Goal: Find specific page/section: Find specific page/section

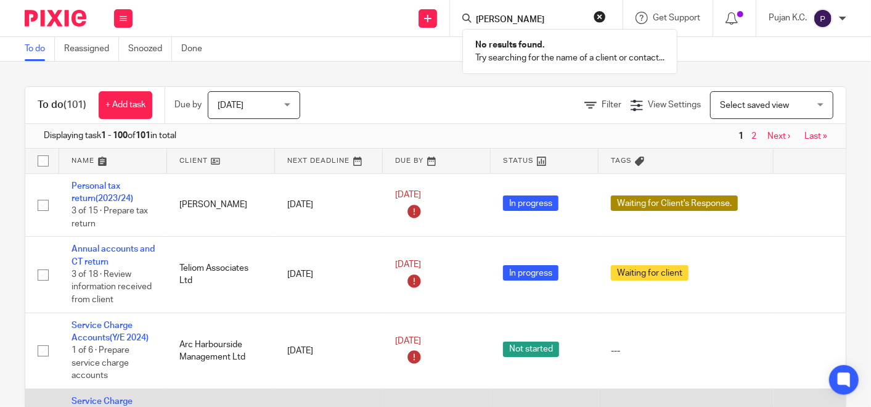
type input "david jackso"
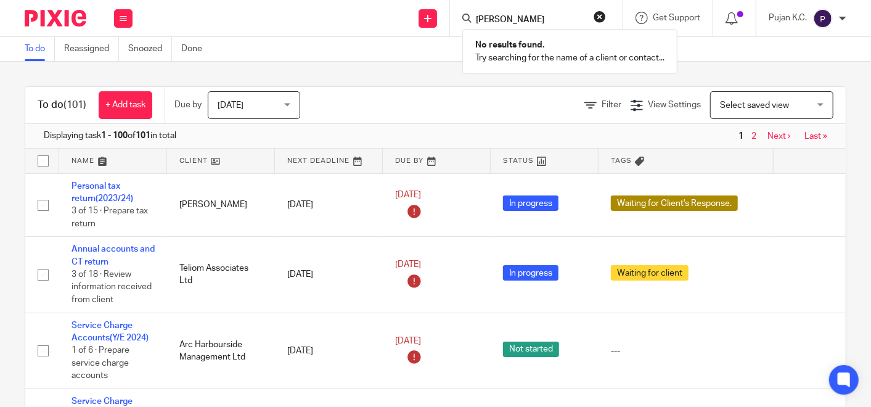
click at [597, 19] on button "reset" at bounding box center [600, 16] width 12 height 12
click at [495, 18] on input "Search" at bounding box center [530, 20] width 111 height 11
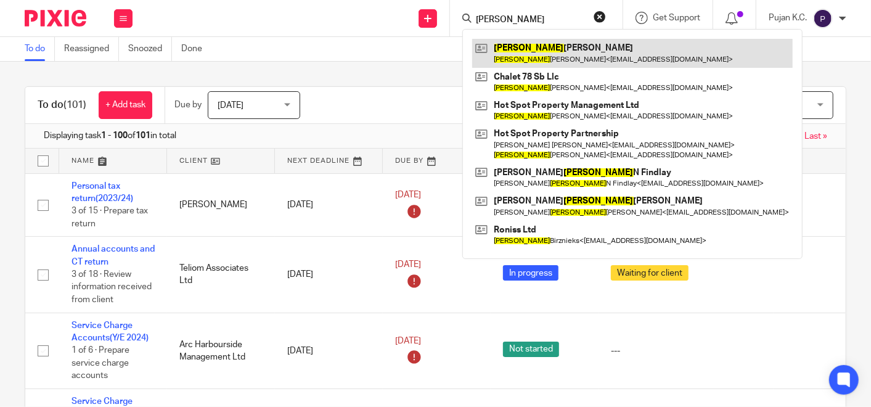
type input "donald"
click at [518, 55] on link at bounding box center [632, 53] width 321 height 28
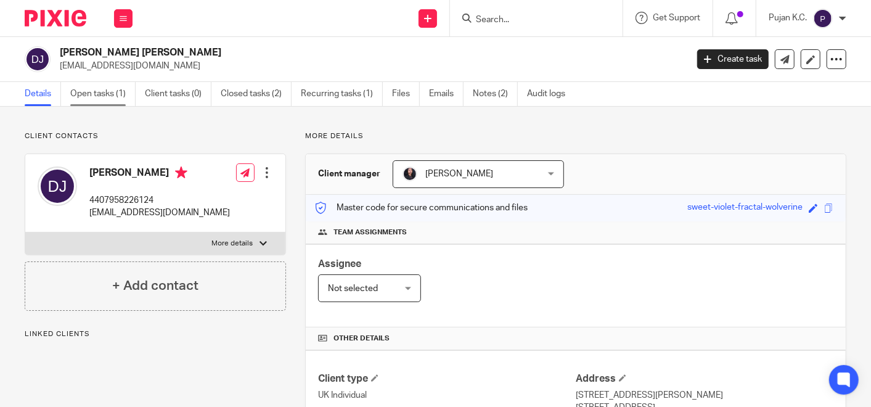
click at [112, 93] on link "Open tasks (1)" at bounding box center [102, 94] width 65 height 24
